Goal: Task Accomplishment & Management: Use online tool/utility

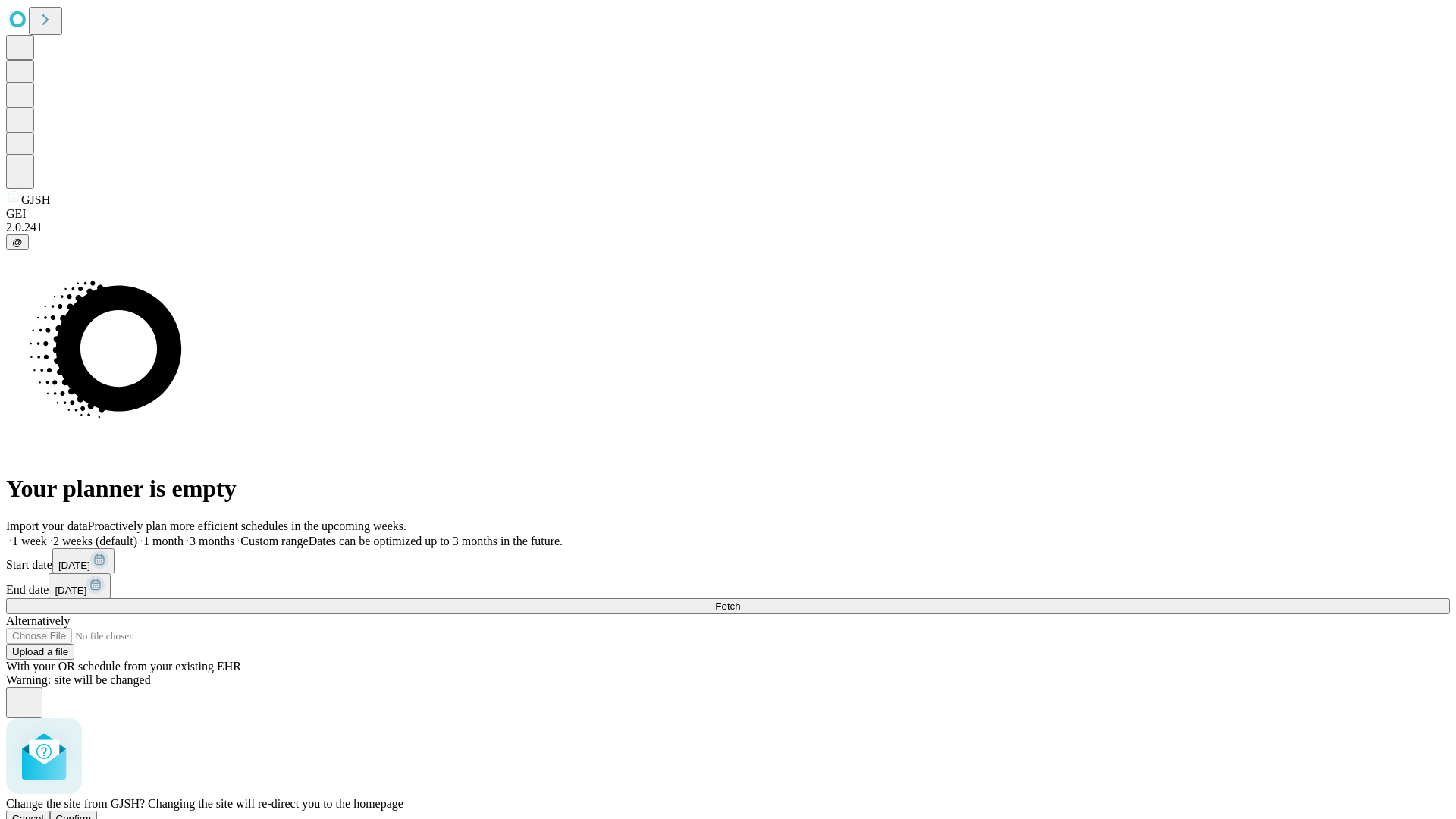
click at [92, 813] on span "Confirm" at bounding box center [74, 818] width 36 height 11
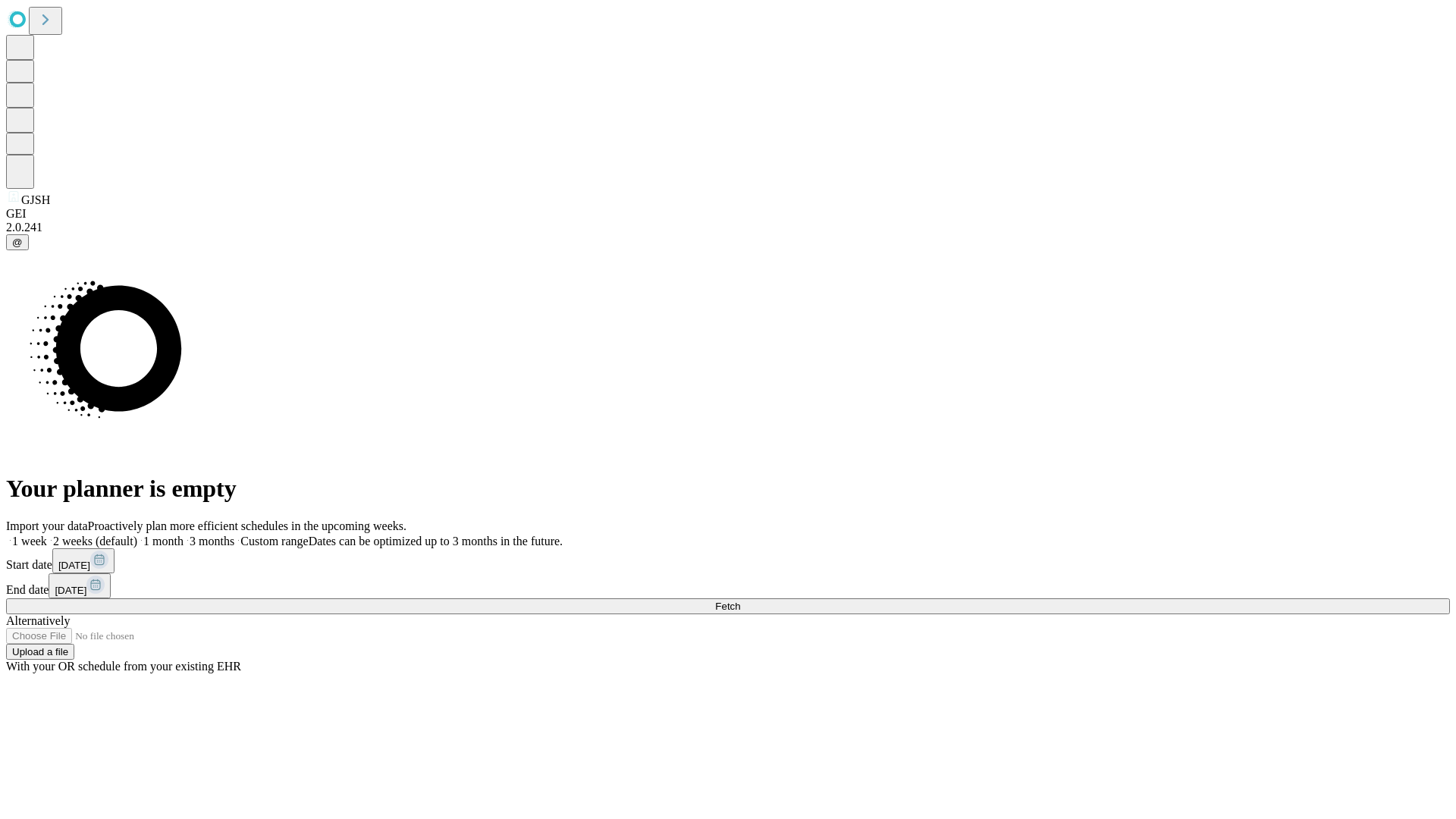
click at [47, 535] on label "1 week" at bounding box center [26, 541] width 41 height 13
click at [740, 600] on span "Fetch" at bounding box center [728, 606] width 25 height 11
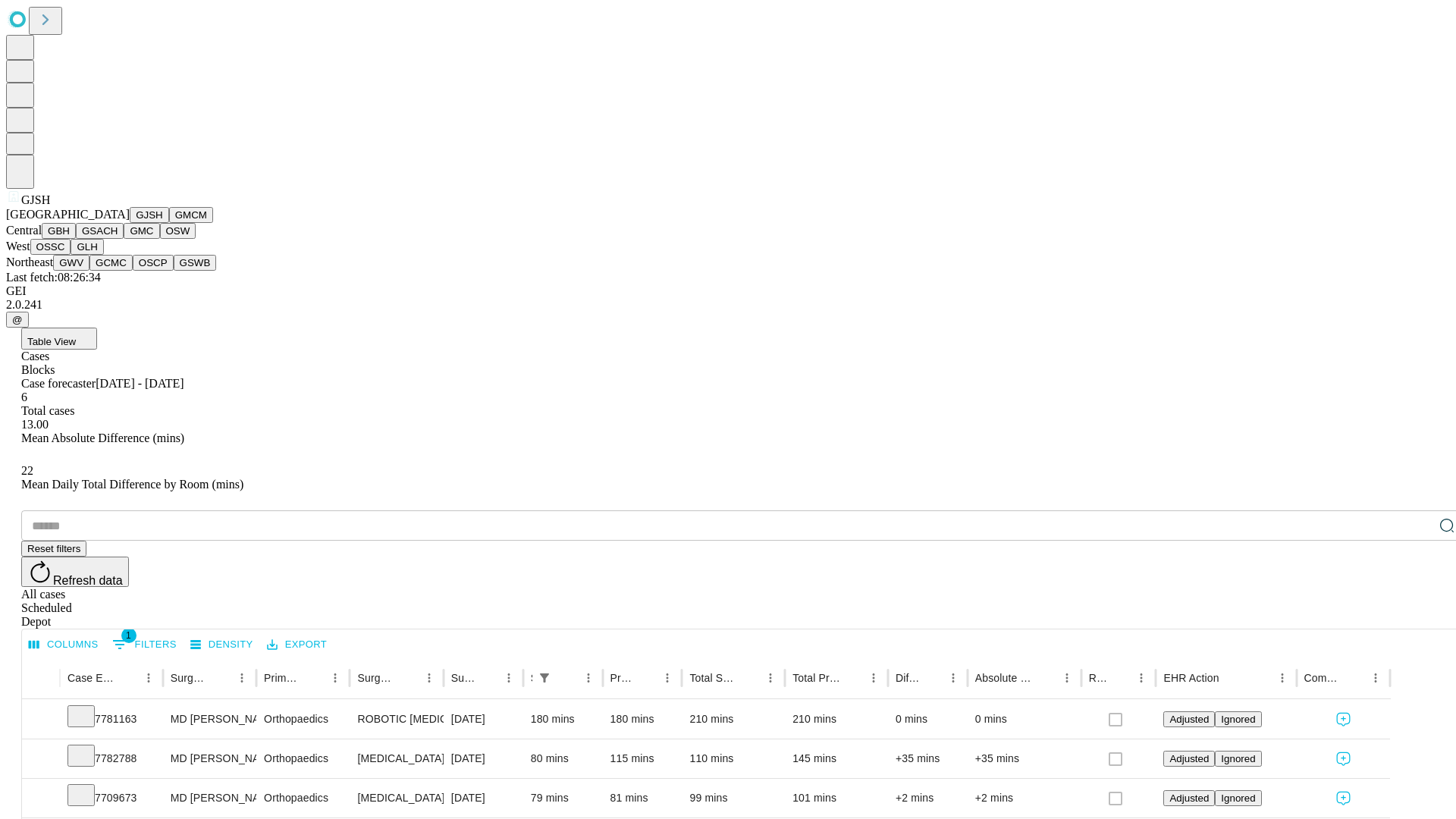
click at [169, 223] on button "GMCM" at bounding box center [191, 215] width 44 height 16
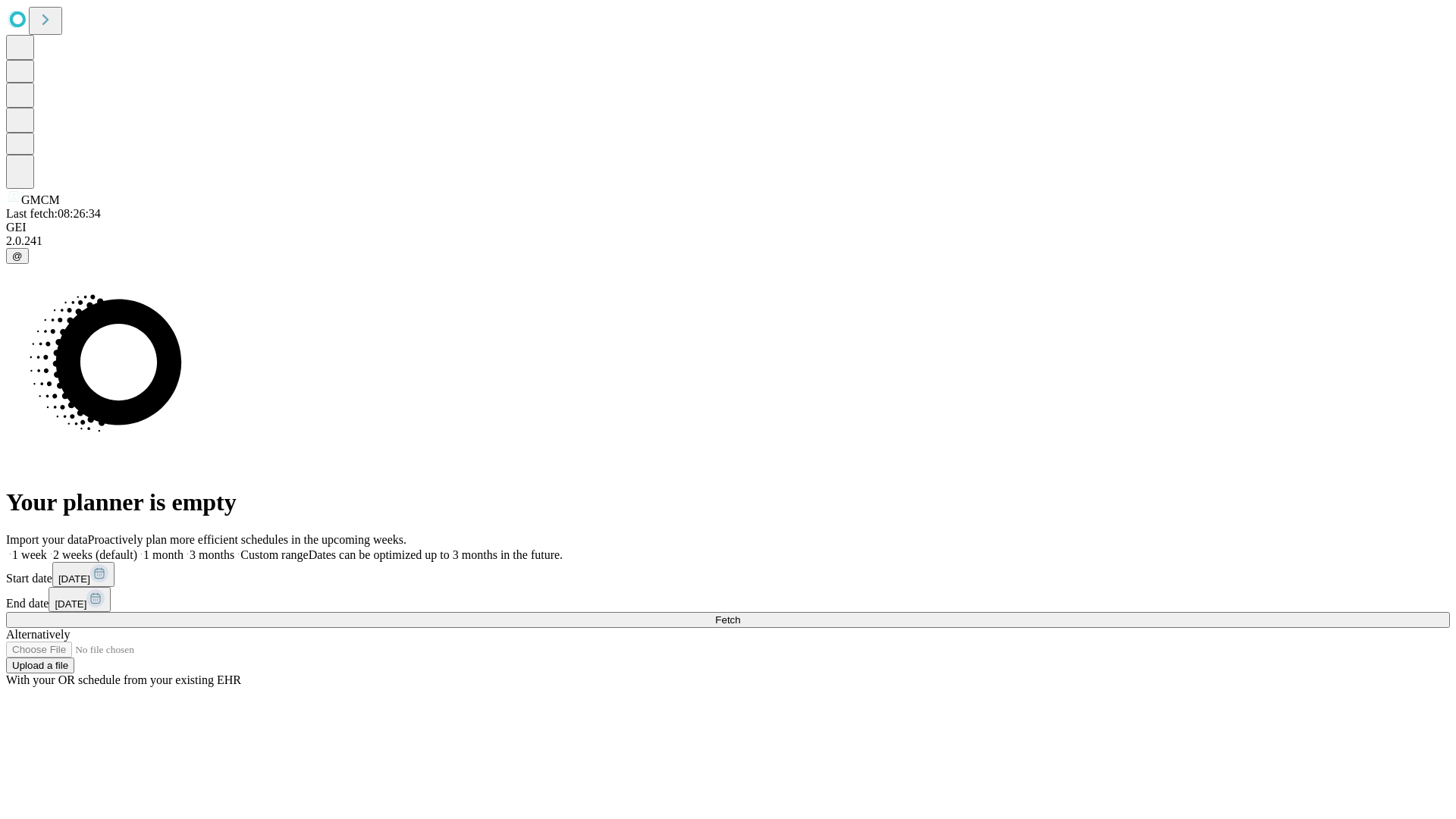
click at [47, 549] on label "1 week" at bounding box center [26, 555] width 41 height 13
click at [740, 614] on span "Fetch" at bounding box center [728, 620] width 25 height 11
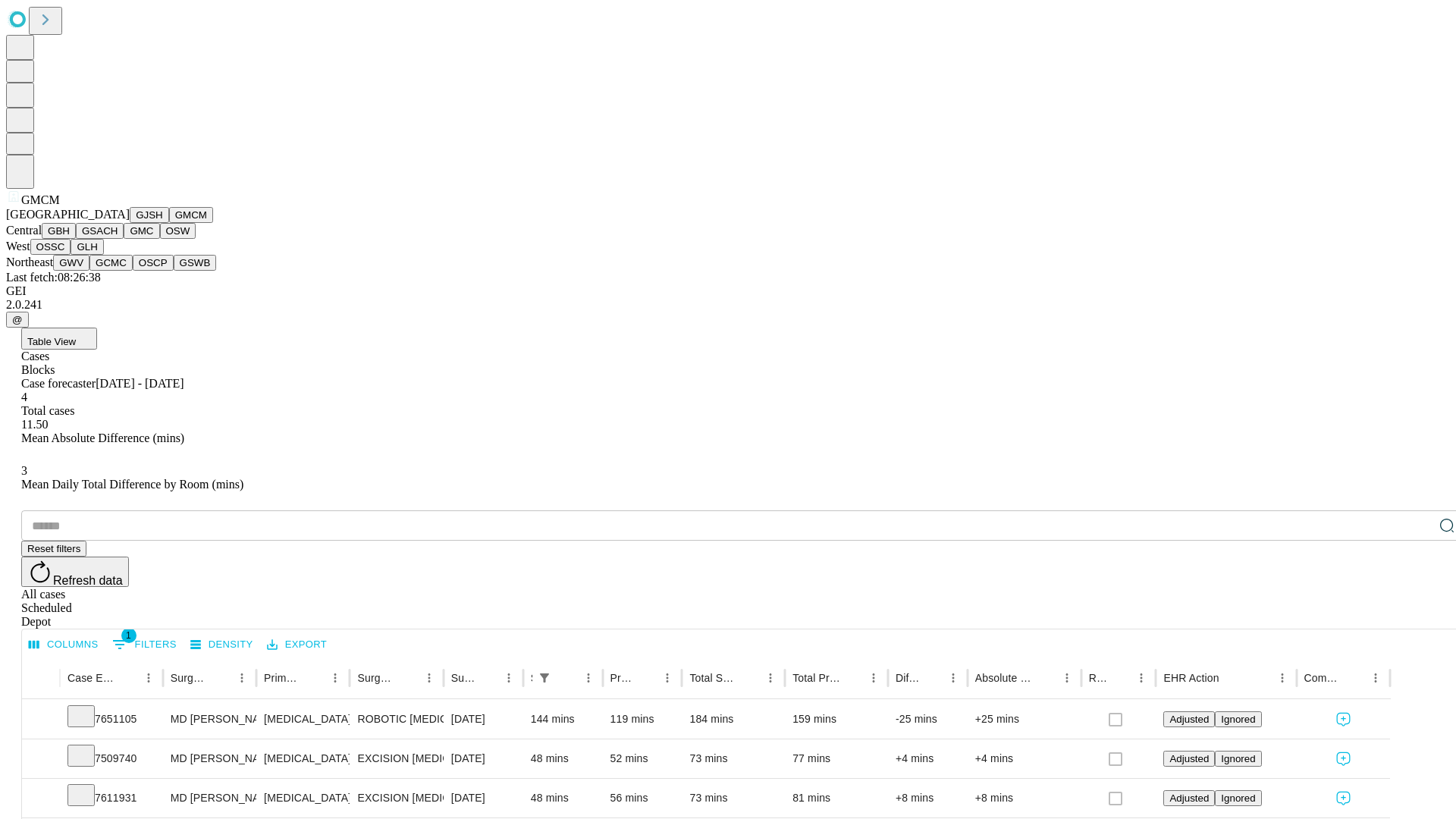
click at [75, 239] on button "GBH" at bounding box center [59, 231] width 34 height 16
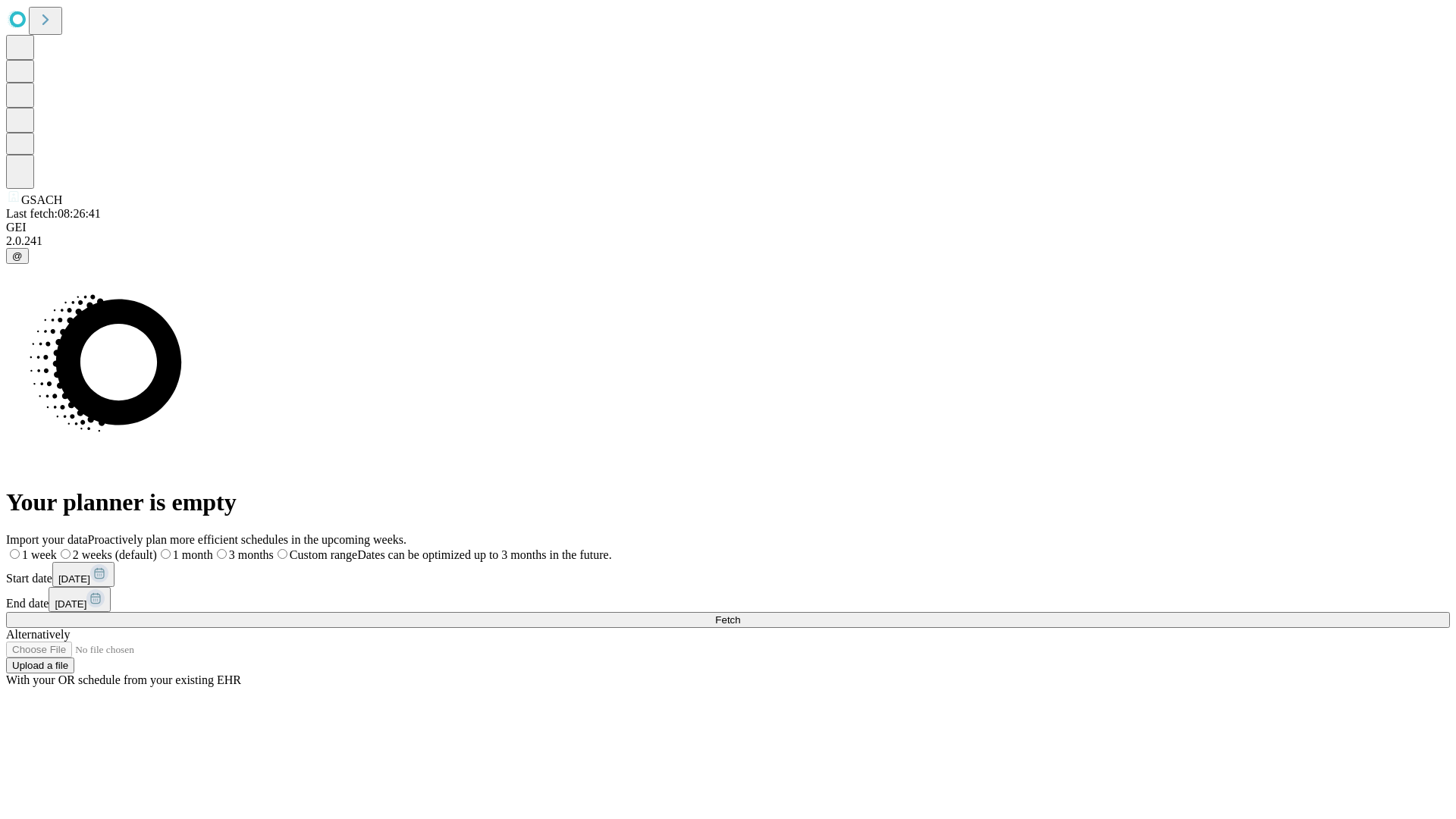
click at [57, 549] on label "1 week" at bounding box center [32, 555] width 51 height 13
click at [740, 614] on span "Fetch" at bounding box center [728, 620] width 25 height 11
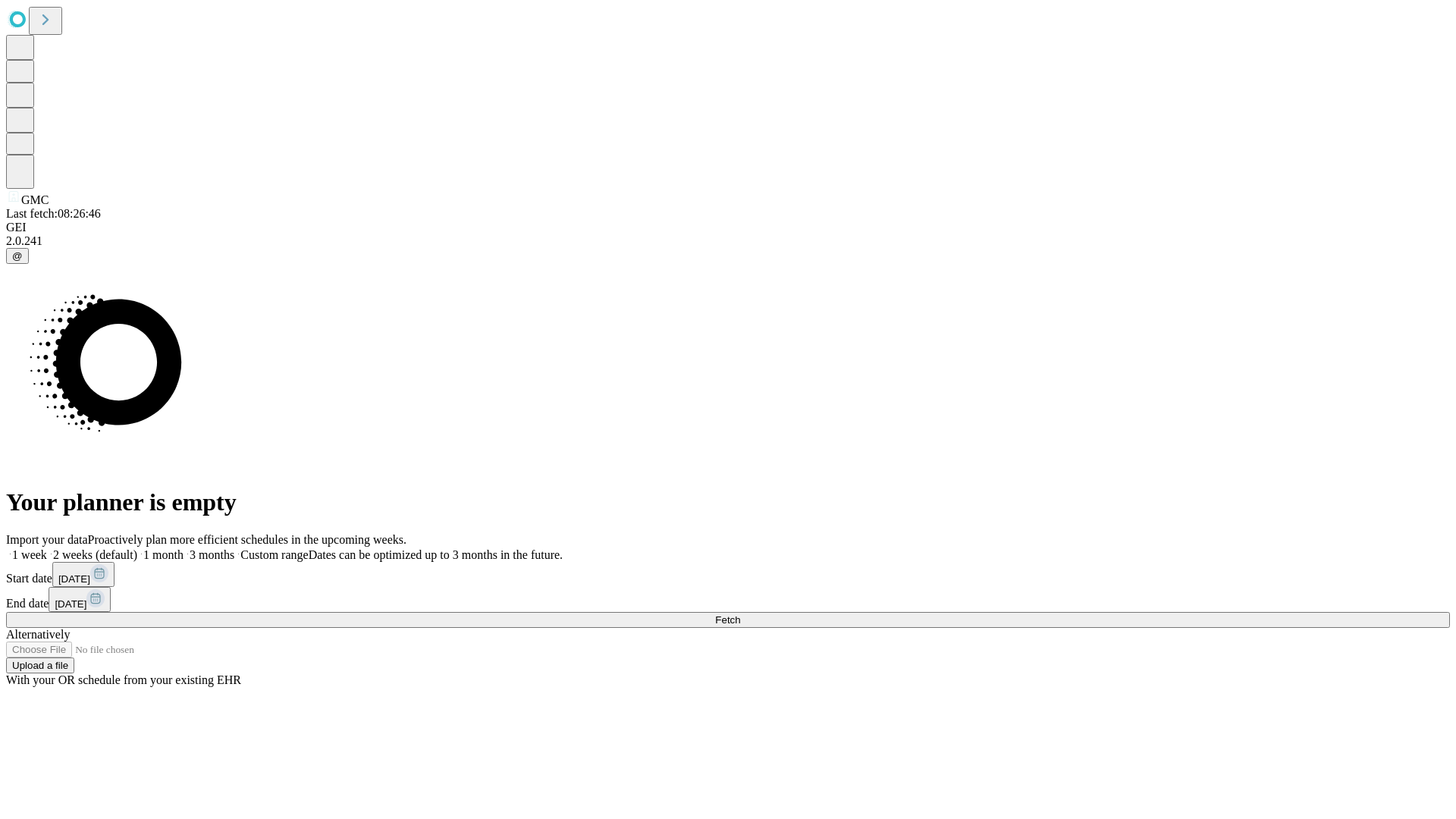
click at [47, 549] on label "1 week" at bounding box center [26, 555] width 41 height 13
click at [740, 614] on span "Fetch" at bounding box center [728, 620] width 25 height 11
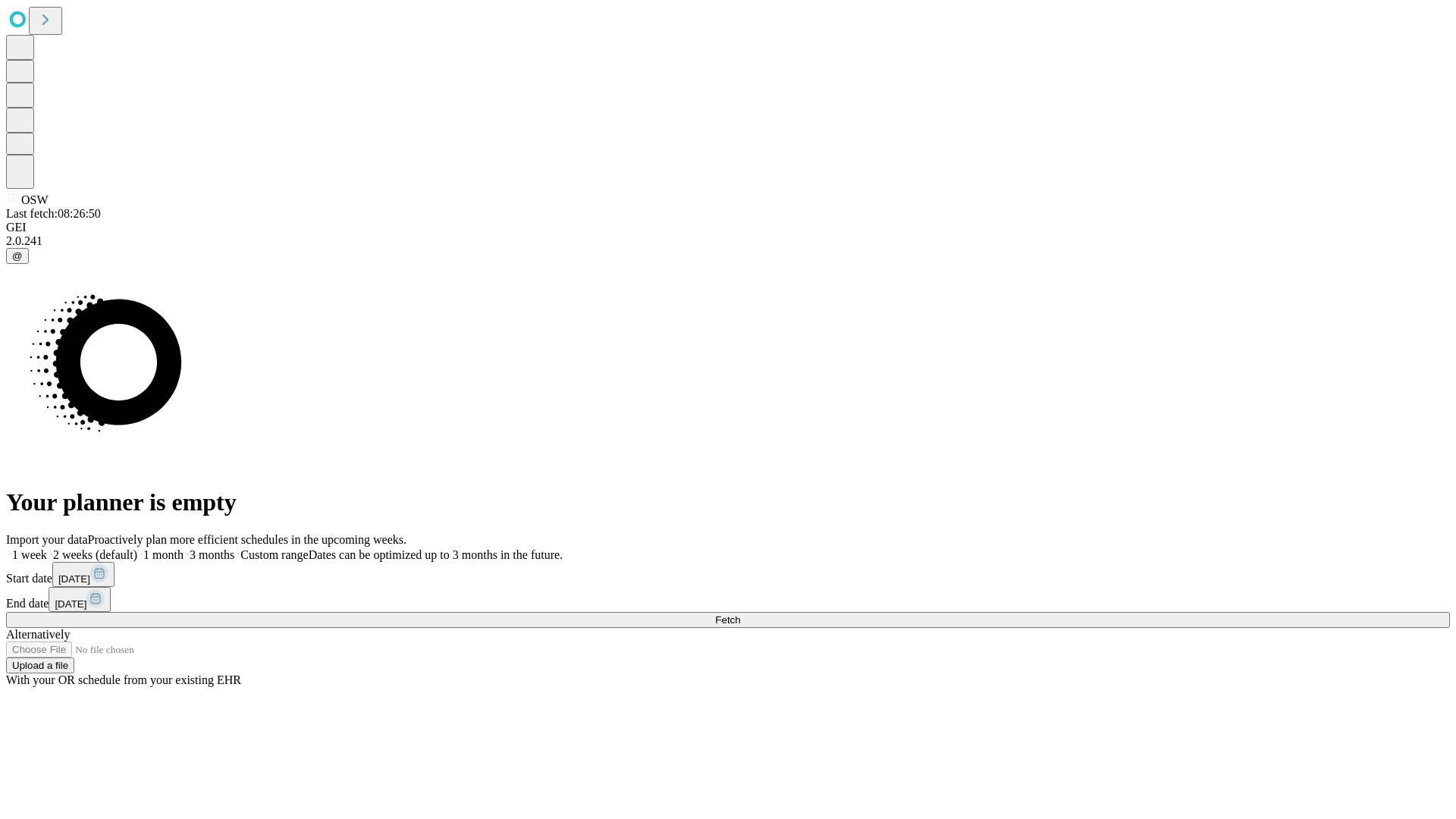
click at [47, 549] on label "1 week" at bounding box center [26, 555] width 41 height 13
click at [740, 614] on span "Fetch" at bounding box center [728, 620] width 25 height 11
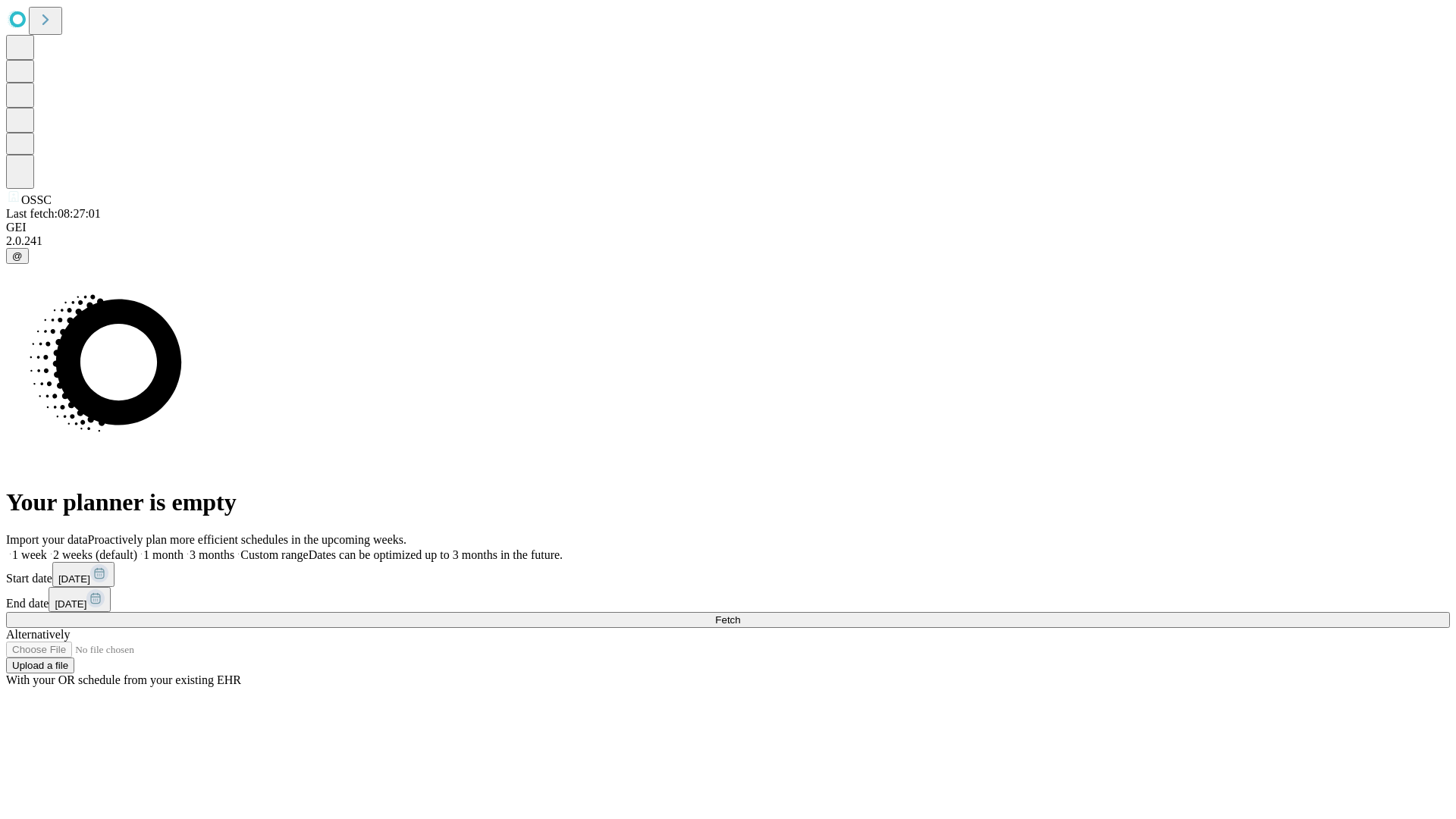
click at [47, 549] on label "1 week" at bounding box center [26, 555] width 41 height 13
click at [740, 614] on span "Fetch" at bounding box center [728, 620] width 25 height 11
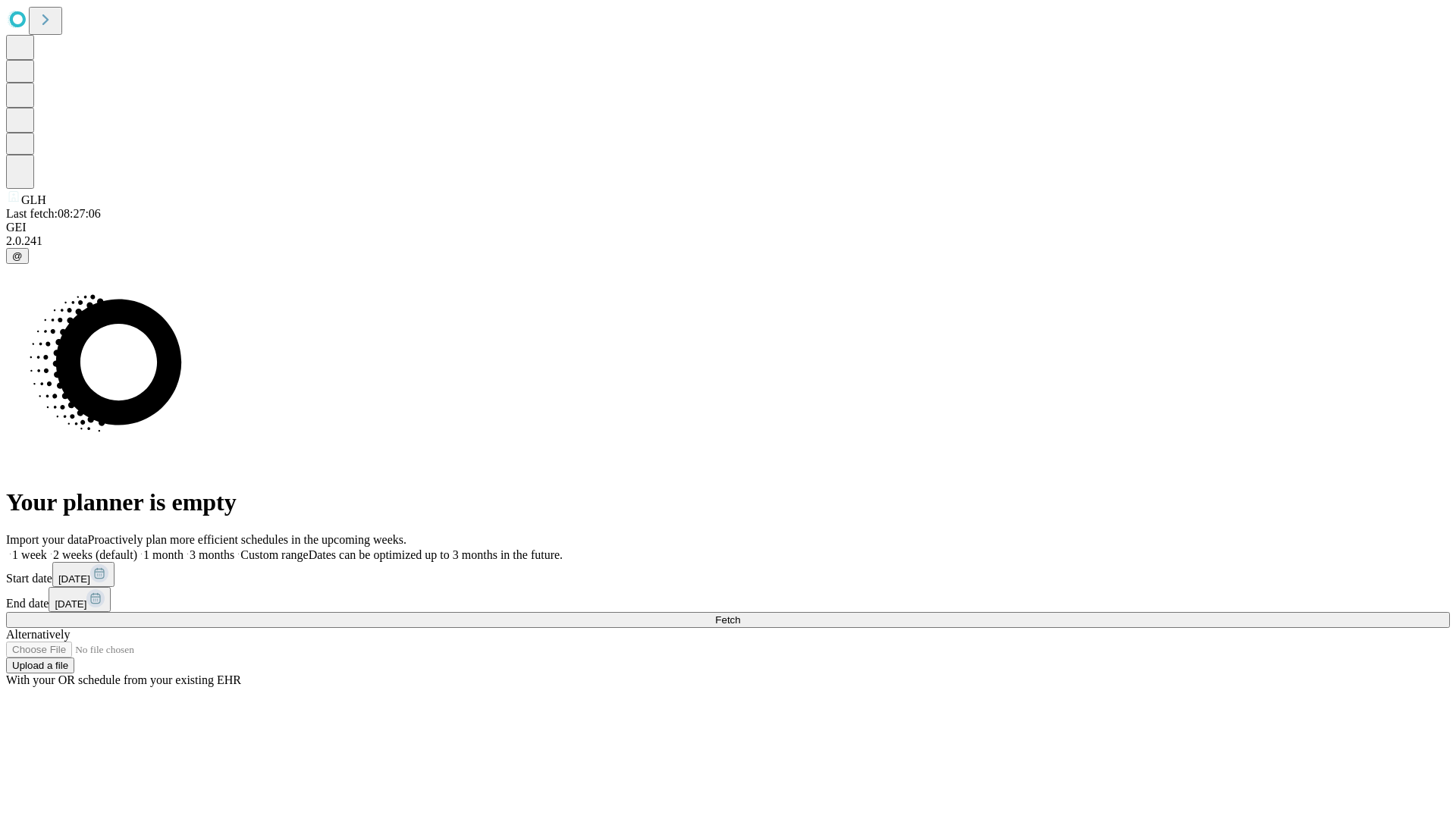
click at [47, 549] on label "1 week" at bounding box center [26, 555] width 41 height 13
click at [740, 614] on span "Fetch" at bounding box center [728, 620] width 25 height 11
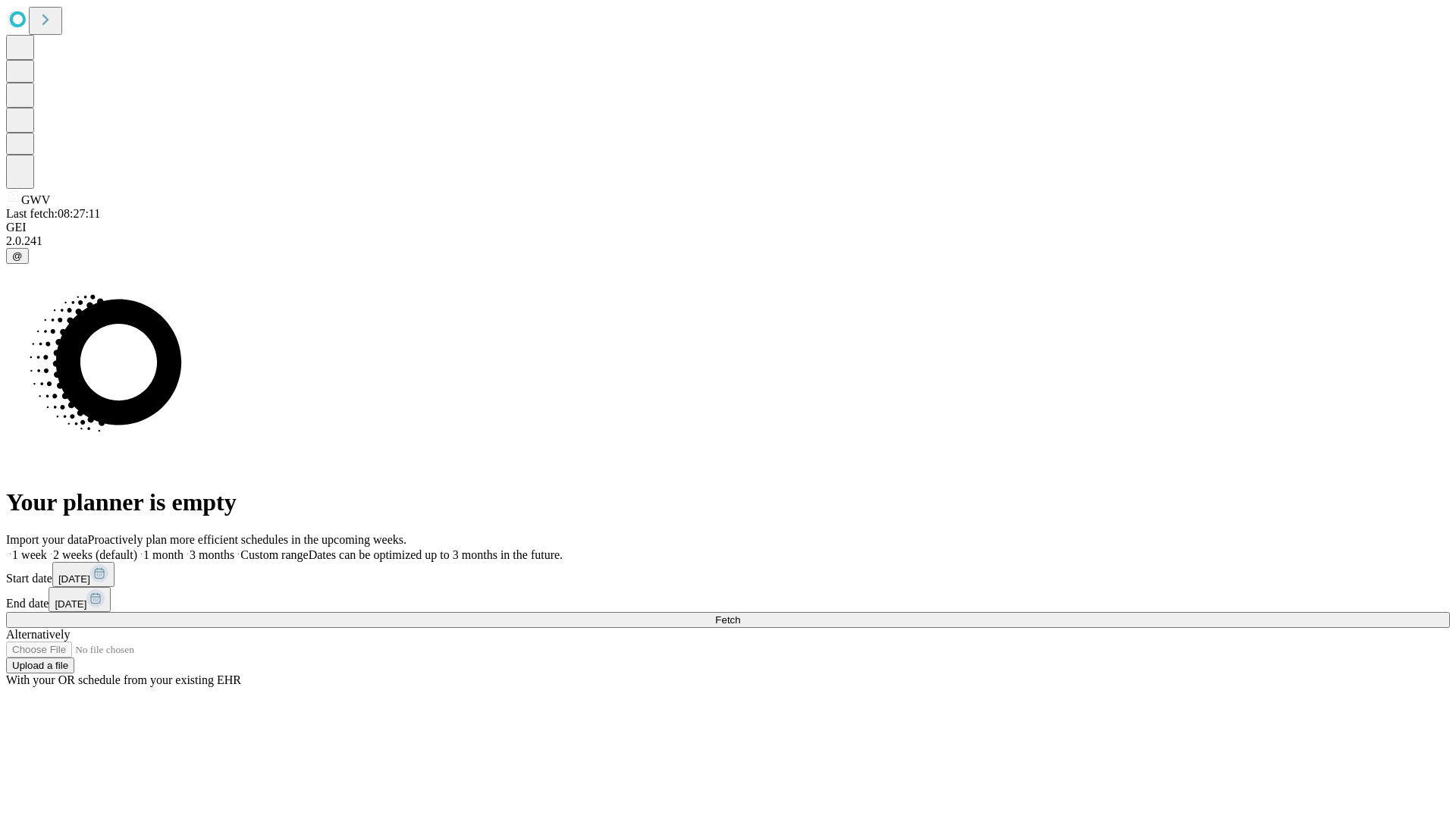
click at [47, 549] on label "1 week" at bounding box center [26, 555] width 41 height 13
click at [740, 614] on span "Fetch" at bounding box center [728, 620] width 25 height 11
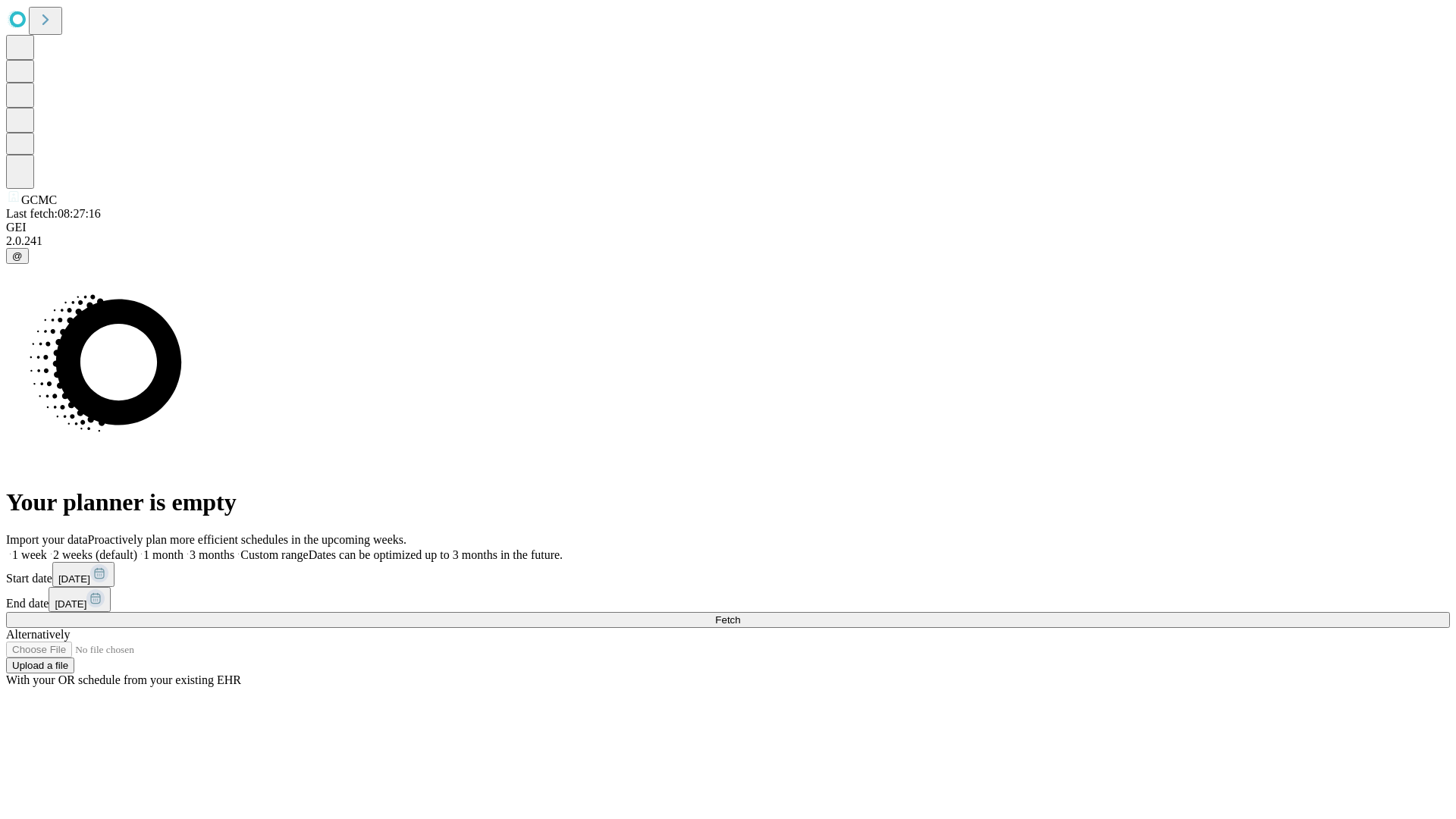
click at [47, 549] on label "1 week" at bounding box center [26, 555] width 41 height 13
click at [740, 614] on span "Fetch" at bounding box center [728, 620] width 25 height 11
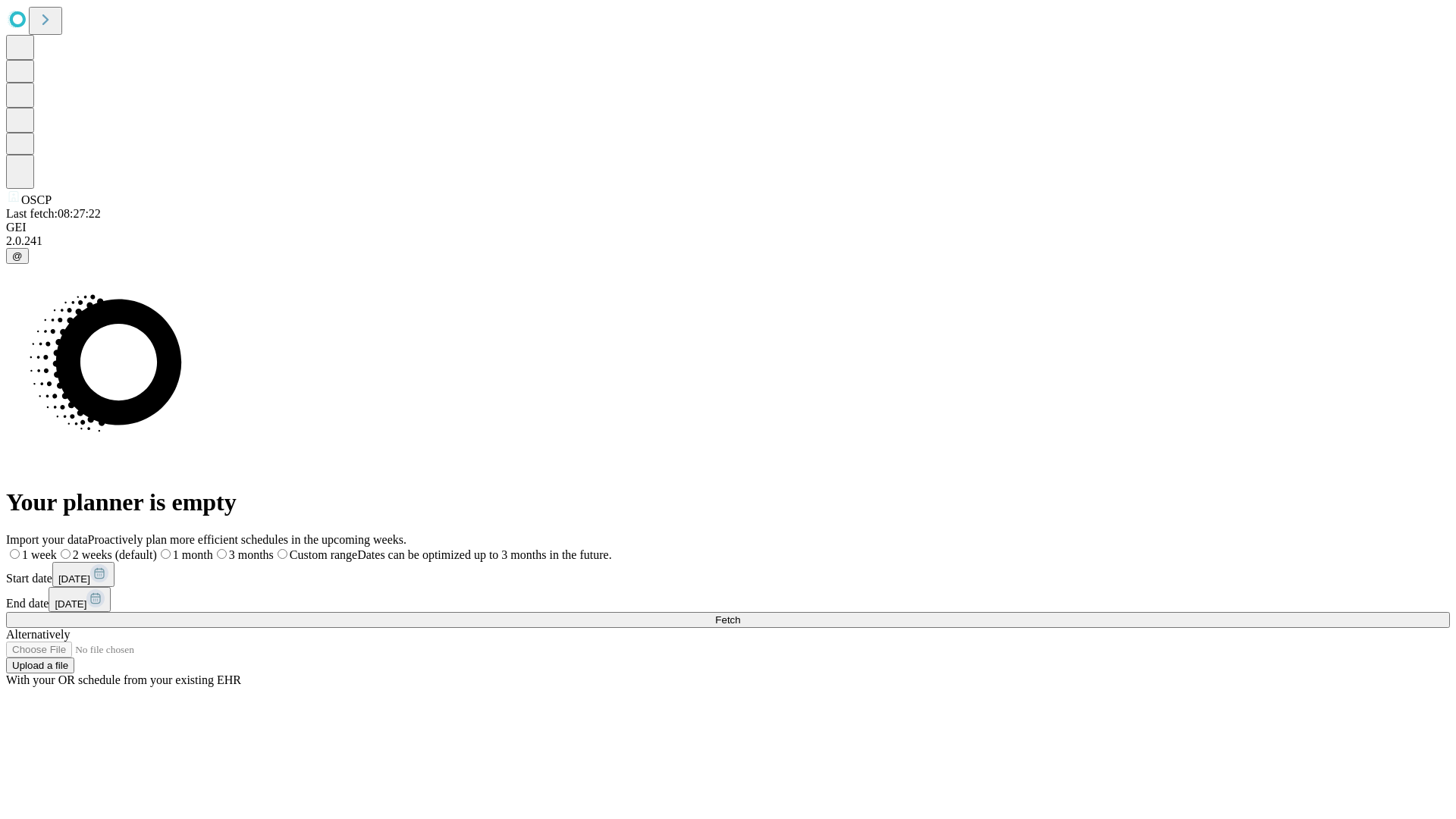
click at [740, 614] on span "Fetch" at bounding box center [728, 620] width 25 height 11
